Goal: Find contact information: Find contact information

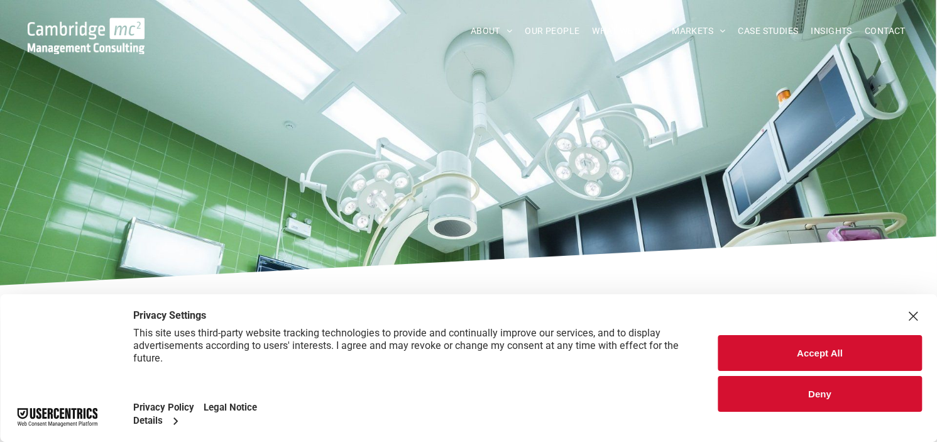
click at [803, 392] on button "Deny" at bounding box center [820, 394] width 204 height 36
